Goal: Task Accomplishment & Management: Complete application form

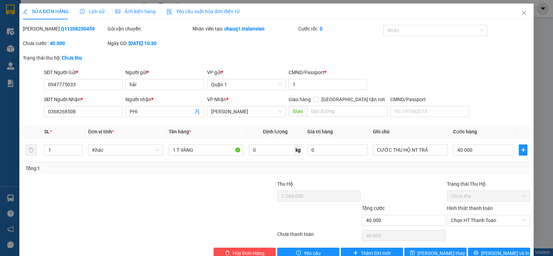
scroll to position [16, 0]
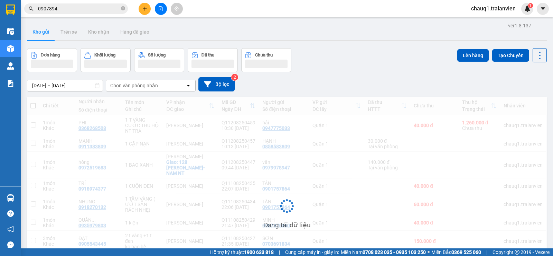
click at [55, 5] on input "0907894" at bounding box center [79, 9] width 82 height 8
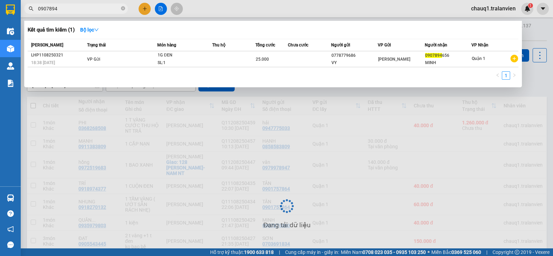
click at [55, 5] on input "0907894" at bounding box center [79, 9] width 82 height 8
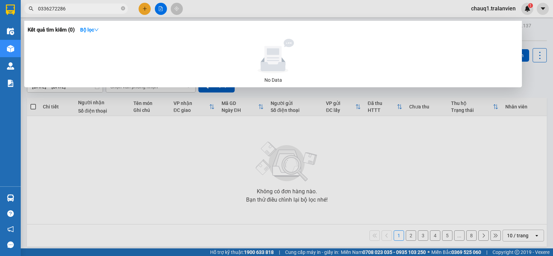
click at [85, 11] on input "0336272286" at bounding box center [79, 9] width 82 height 8
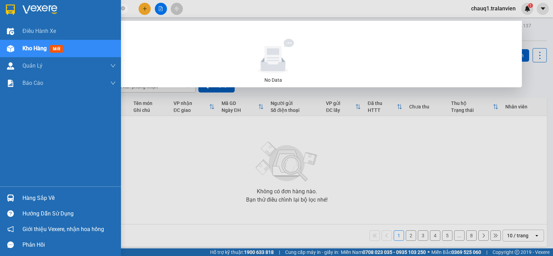
type input "0383095710"
click at [15, 11] on img at bounding box center [10, 9] width 9 height 10
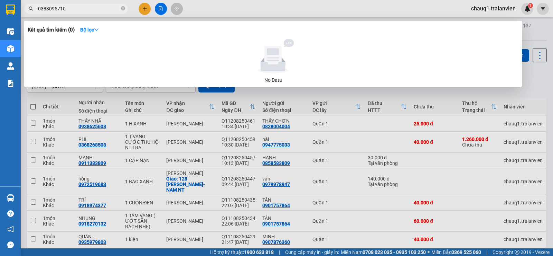
click at [143, 11] on div at bounding box center [276, 128] width 553 height 256
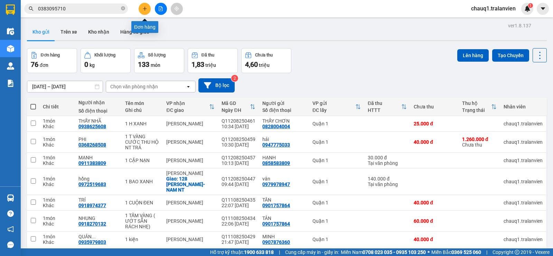
click at [141, 10] on button at bounding box center [145, 9] width 12 height 12
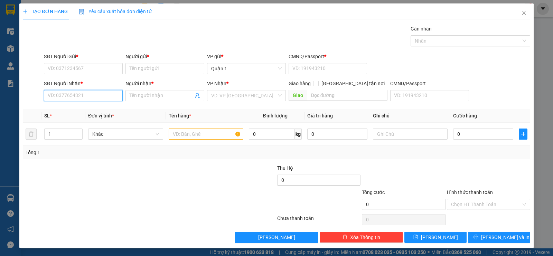
click at [108, 96] on input "SĐT Người Nhận *" at bounding box center [83, 95] width 79 height 11
click at [76, 110] on div "0905426066 - HOÀNG" at bounding box center [83, 109] width 70 height 8
type input "0905426066"
type input "HOÀNG"
type input "0905426066"
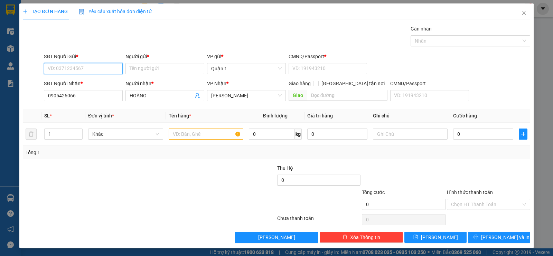
click at [87, 67] on input "SĐT Người Gửi *" at bounding box center [83, 68] width 79 height 11
click at [92, 82] on div "0933008519 - TIẾN" at bounding box center [83, 83] width 70 height 8
type input "0933008519"
type input "TIẾN"
type input "1"
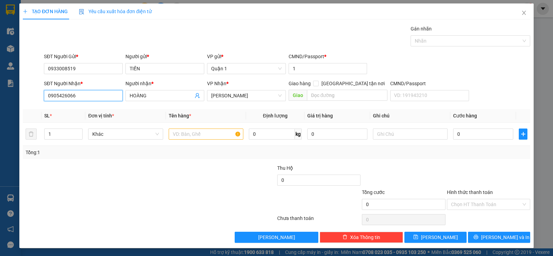
click at [85, 95] on input "0905426066" at bounding box center [83, 95] width 79 height 11
click at [195, 136] on input "text" at bounding box center [206, 133] width 75 height 11
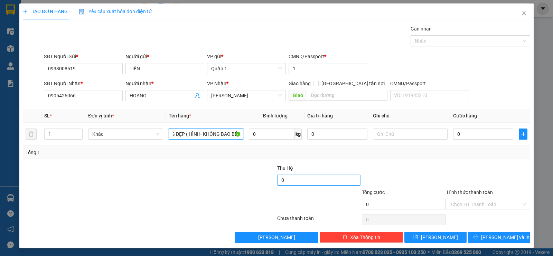
scroll to position [0, 21]
type input "1 T VÀNG DẸP ( HÌNH- KHÔNG BAO BÉ)"
click at [481, 130] on input "0" at bounding box center [483, 133] width 60 height 11
type input "7"
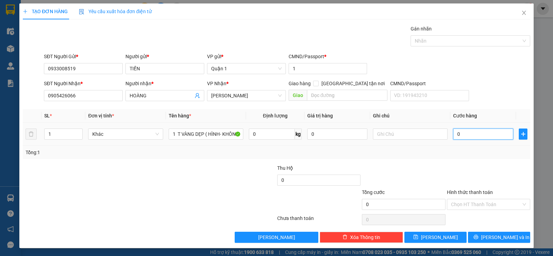
type input "7"
type input "70"
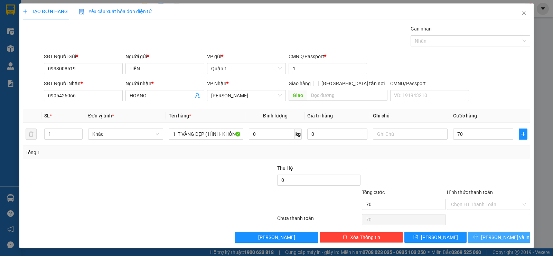
type input "70.000"
drag, startPoint x: 496, startPoint y: 237, endPoint x: 478, endPoint y: 222, distance: 23.6
click at [496, 236] on span "[PERSON_NAME] và In" at bounding box center [505, 237] width 48 height 8
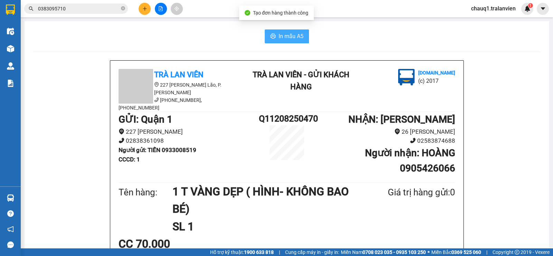
click at [287, 33] on span "In mẫu A5" at bounding box center [291, 36] width 25 height 9
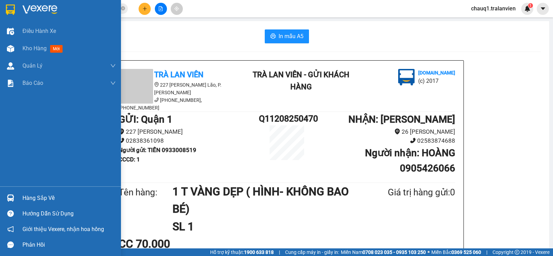
click at [11, 6] on img at bounding box center [10, 9] width 9 height 10
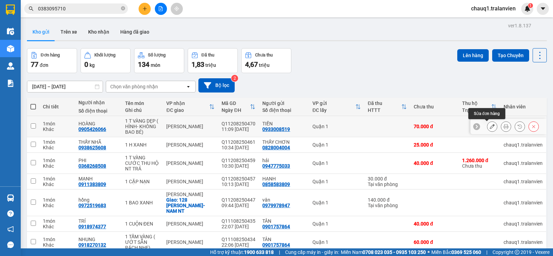
click at [490, 126] on icon at bounding box center [492, 126] width 5 height 5
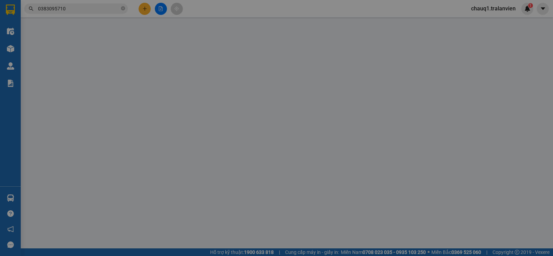
type input "0933008519"
type input "TIẾN"
type input "1"
type input "0905426066"
type input "HOÀNG"
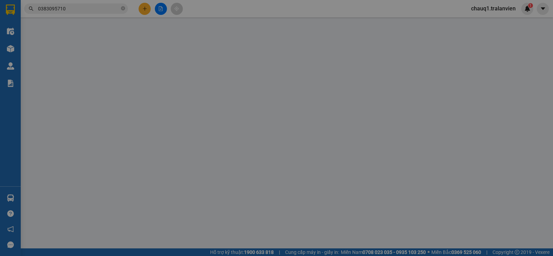
type input "70.000"
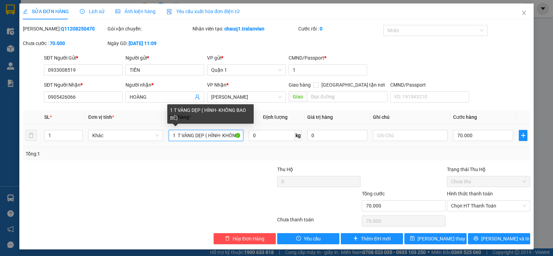
scroll to position [0, 21]
drag, startPoint x: 222, startPoint y: 135, endPoint x: 230, endPoint y: 134, distance: 8.0
click at [236, 135] on input "1 T VÀNG DẸP ( HÌNH- KHÔNG BAO BÉ)" at bounding box center [206, 135] width 75 height 11
click at [235, 135] on input "1 T VÀNG DẸP ( HÌNH- KHÔNG BAO BÉ)" at bounding box center [206, 135] width 75 height 11
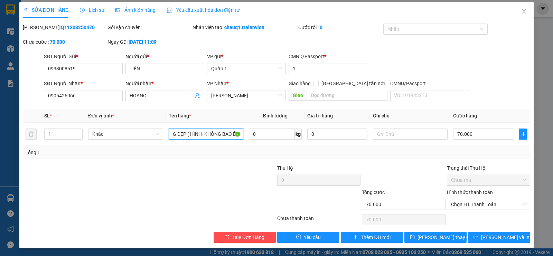
scroll to position [2, 0]
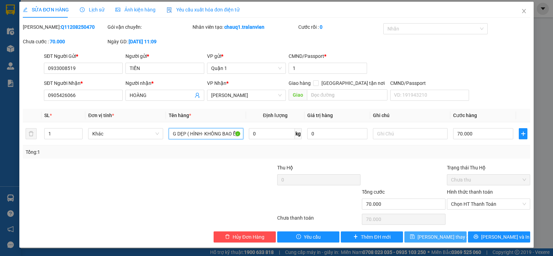
type input "1 T VÀNG DẸP ( HÌNH- KHÔNG BAO Ễ))"
click at [445, 235] on span "[PERSON_NAME] thay đổi" at bounding box center [445, 237] width 55 height 8
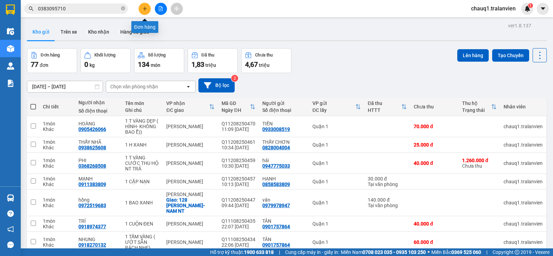
click at [143, 8] on icon "plus" at bounding box center [145, 8] width 5 height 5
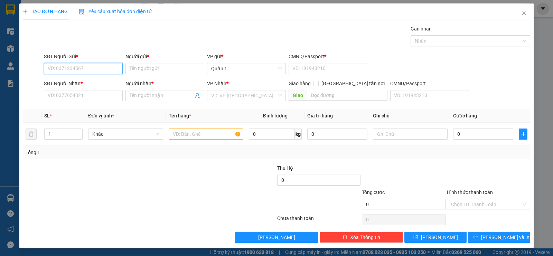
click at [103, 67] on input "SĐT Người Gửi *" at bounding box center [83, 68] width 79 height 11
type input "0901909699"
click at [148, 70] on input "Người gửi *" at bounding box center [165, 68] width 79 height 11
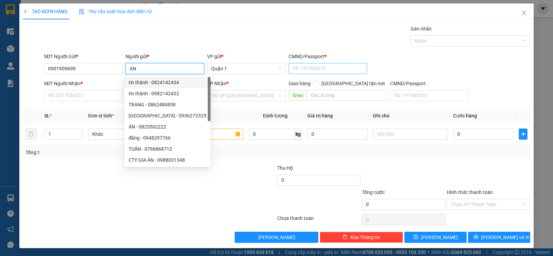
type input "AN"
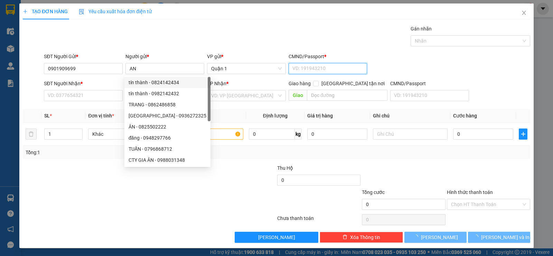
click at [297, 67] on input "CMND/Passport *" at bounding box center [328, 68] width 79 height 11
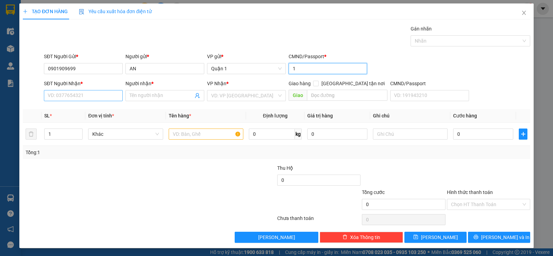
type input "1"
click at [66, 94] on input "SĐT Người Nhận *" at bounding box center [83, 95] width 79 height 11
type input "0788775383"
click at [164, 98] on input "Người nhận *" at bounding box center [162, 96] width 64 height 8
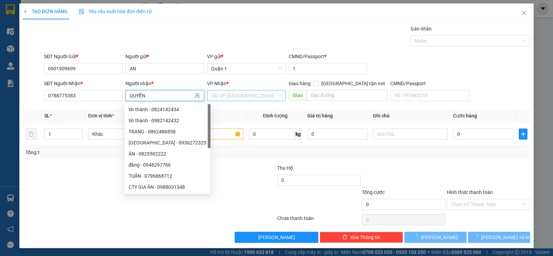
type input "QUYỀN"
click at [221, 94] on input "search" at bounding box center [244, 95] width 66 height 10
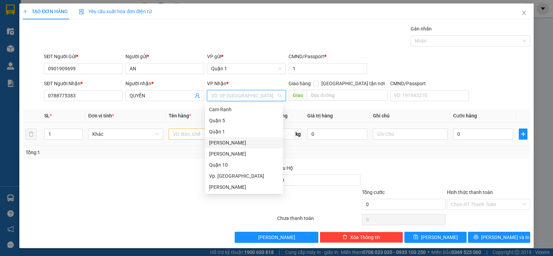
drag, startPoint x: 233, startPoint y: 141, endPoint x: 205, endPoint y: 130, distance: 29.8
click at [228, 140] on div "[PERSON_NAME]" at bounding box center [244, 143] width 70 height 8
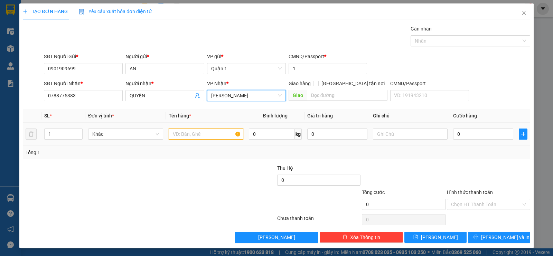
click at [199, 131] on input "text" at bounding box center [206, 133] width 75 height 11
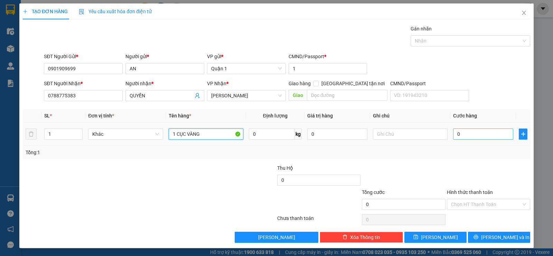
type input "1 CỤC VÀNG"
click at [478, 135] on input "0" at bounding box center [483, 133] width 60 height 11
type input "3"
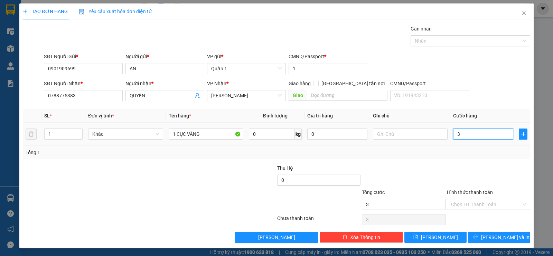
type input "30"
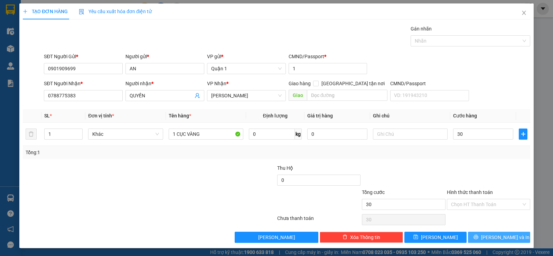
type input "30.000"
click at [506, 239] on span "[PERSON_NAME] và In" at bounding box center [505, 237] width 48 height 8
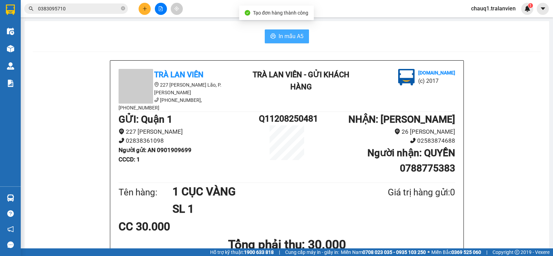
click at [300, 42] on button "In mẫu A5" at bounding box center [287, 36] width 44 height 14
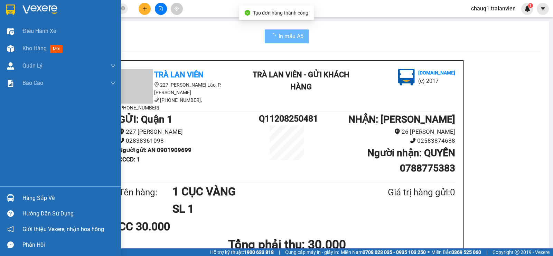
click at [13, 8] on img at bounding box center [10, 9] width 9 height 10
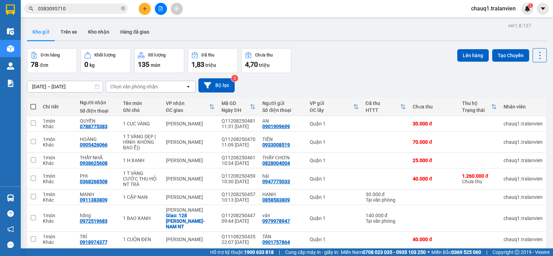
drag, startPoint x: 351, startPoint y: 69, endPoint x: 87, endPoint y: 16, distance: 269.7
click at [350, 70] on div "Đơn hàng 78 đơn Khối lượng 0 kg Số lượng 135 món Đã thu 1,83 triệu Chưa thu 4,7…" at bounding box center [287, 60] width 520 height 25
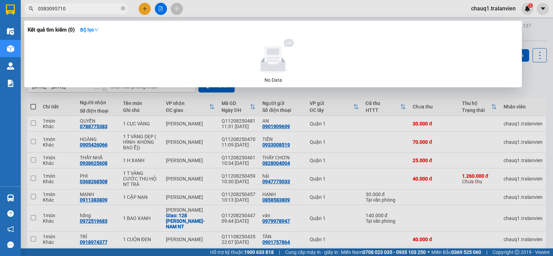
click at [61, 4] on span "0383095710" at bounding box center [76, 8] width 104 height 10
click at [66, 8] on input "0383095710" at bounding box center [79, 9] width 82 height 8
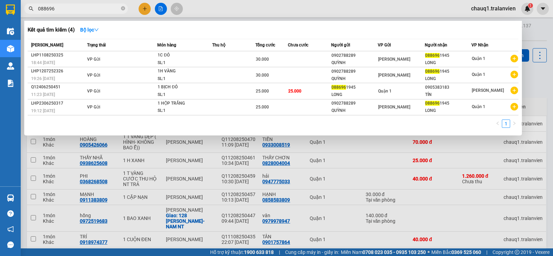
type input "088696"
click at [97, 8] on input "088696" at bounding box center [79, 9] width 82 height 8
click at [256, 8] on div at bounding box center [276, 128] width 553 height 256
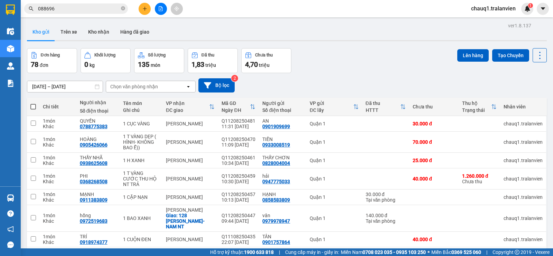
click at [311, 30] on div "Kho gửi Trên xe Kho nhận Hàng đã giao" at bounding box center [287, 33] width 520 height 18
click at [302, 41] on div at bounding box center [287, 40] width 520 height 1
click at [146, 11] on icon "plus" at bounding box center [145, 8] width 5 height 5
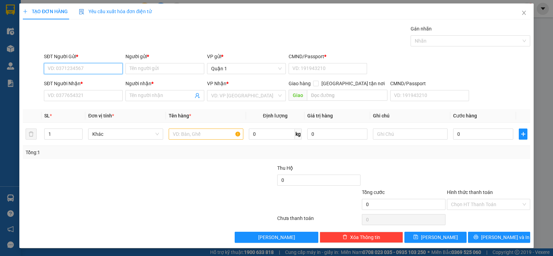
click at [88, 66] on input "SĐT Người Gửi *" at bounding box center [83, 68] width 79 height 11
click at [85, 67] on input "SĐT Người Gửi *" at bounding box center [83, 68] width 79 height 11
type input "0707188718"
click at [74, 83] on div "0707188718 - SỈ GIÁ TỐT" at bounding box center [83, 83] width 70 height 8
type input "SỈ GIÁ TỐT"
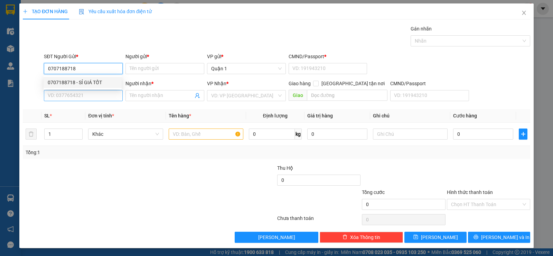
type input "026029396"
type input "0772429639"
type input "TDP-TRÚC AN"
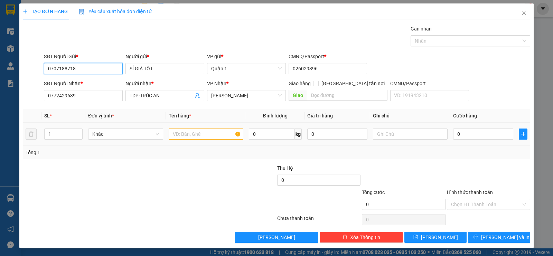
type input "0707188718"
click at [184, 136] on input "text" at bounding box center [206, 133] width 75 height 11
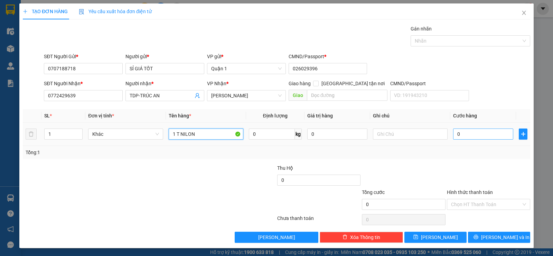
type input "1 T NILON"
click at [474, 137] on input "0" at bounding box center [483, 133] width 60 height 11
type input "4"
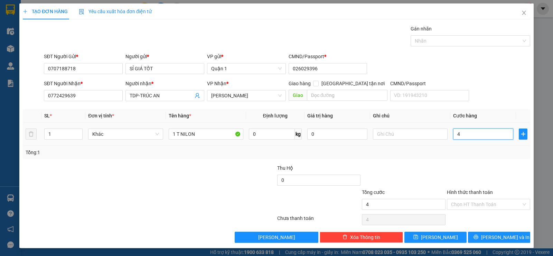
type input "45"
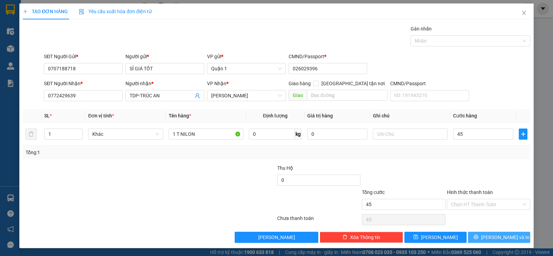
type input "45.000"
click at [501, 238] on span "[PERSON_NAME] và In" at bounding box center [505, 237] width 48 height 8
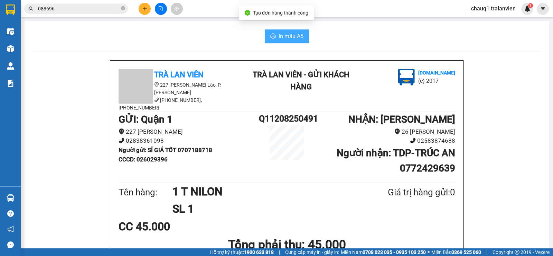
click at [292, 34] on span "In mẫu A5" at bounding box center [291, 36] width 25 height 9
click at [265, 29] on button "In mẫu A5" at bounding box center [287, 36] width 44 height 14
click at [293, 36] on span "In mẫu A5" at bounding box center [291, 36] width 25 height 9
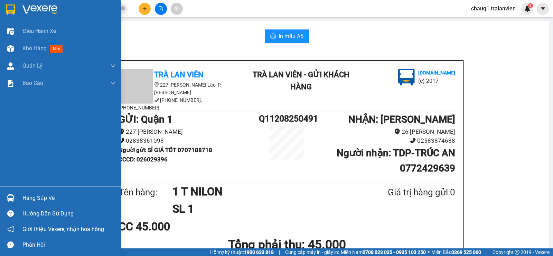
click at [18, 6] on div at bounding box center [60, 11] width 121 height 22
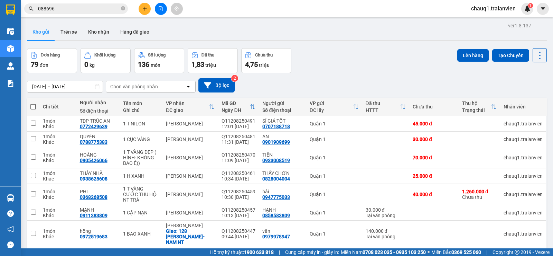
click at [67, 11] on input "088696" at bounding box center [79, 9] width 82 height 8
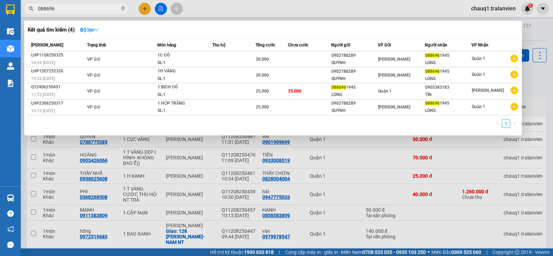
click at [145, 8] on div at bounding box center [276, 128] width 553 height 256
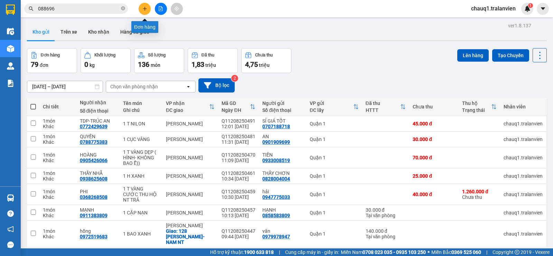
click at [145, 8] on icon "plus" at bounding box center [145, 8] width 5 height 5
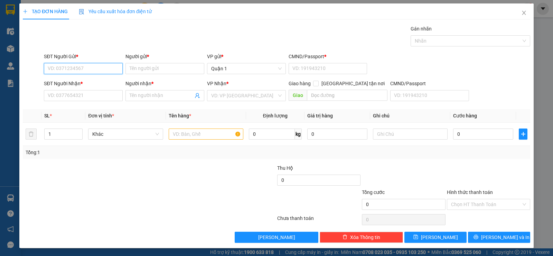
click at [90, 66] on input "SĐT Người Gửi *" at bounding box center [83, 68] width 79 height 11
click at [88, 97] on input "SĐT Người Nhận *" at bounding box center [83, 95] width 79 height 11
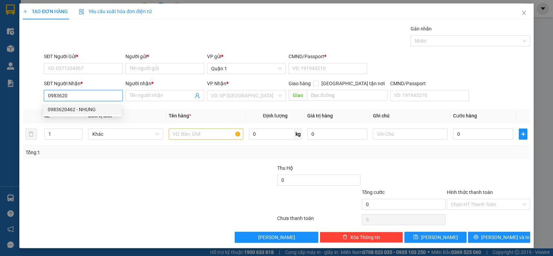
click at [98, 109] on div "0983620462 - NHUNG" at bounding box center [83, 109] width 70 height 8
type input "0983620462"
type input "NHUNG"
type input "0983620462"
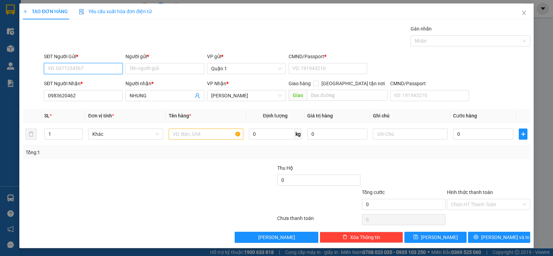
click at [84, 68] on input "SĐT Người Gửi *" at bounding box center [83, 68] width 79 height 11
click at [86, 81] on div "0838997703 - TOÀN GIA [GEOGRAPHIC_DATA]" at bounding box center [98, 83] width 101 height 8
type input "0838997703"
type input "TOÀN GIA HIỆP PHƯỚC"
type input "054096008692"
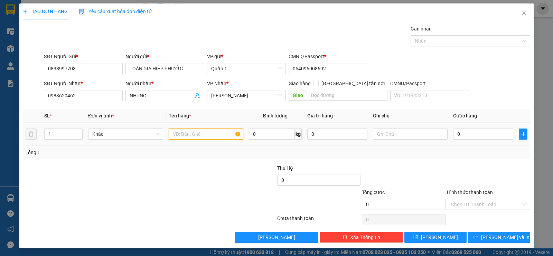
click at [205, 137] on input "text" at bounding box center [206, 133] width 75 height 11
type input "3TH NƯỚC"
click at [67, 136] on input "1" at bounding box center [64, 134] width 38 height 10
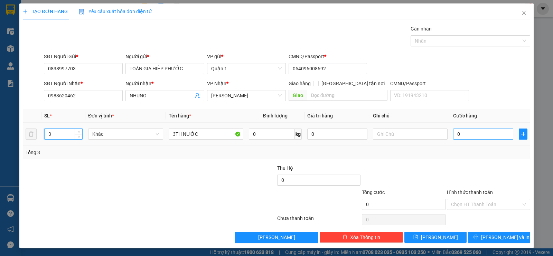
type input "3"
click at [471, 134] on input "0" at bounding box center [483, 133] width 60 height 11
click at [487, 134] on input "0" at bounding box center [483, 133] width 60 height 11
click at [486, 135] on input "0" at bounding box center [483, 133] width 60 height 11
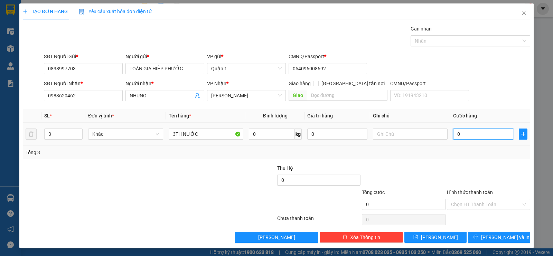
type input "1"
type input "13"
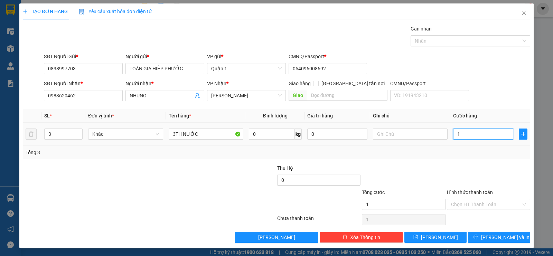
type input "13"
type input "135"
drag, startPoint x: 432, startPoint y: 152, endPoint x: 430, endPoint y: 156, distance: 5.0
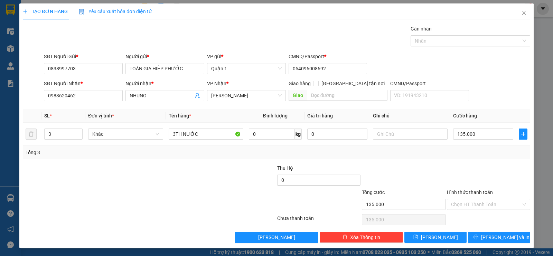
click at [432, 153] on div "Tổng: 3" at bounding box center [277, 152] width 502 height 8
click at [501, 236] on span "[PERSON_NAME] và In" at bounding box center [505, 237] width 48 height 8
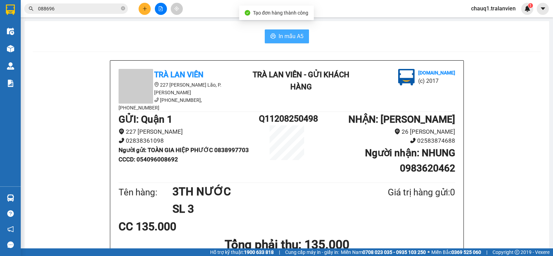
click at [284, 35] on span "In mẫu A5" at bounding box center [291, 36] width 25 height 9
